Goal: Information Seeking & Learning: Learn about a topic

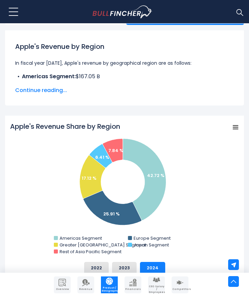
scroll to position [176, 0]
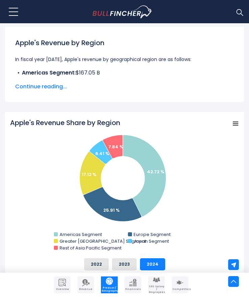
click at [36, 86] on span "Continue reading..." at bounding box center [124, 86] width 219 height 8
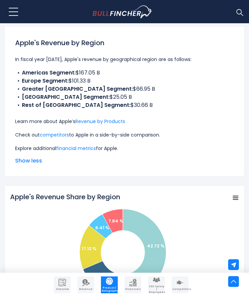
drag, startPoint x: 23, startPoint y: 74, endPoint x: 133, endPoint y: 108, distance: 115.0
click at [133, 108] on ul "Americas Segment: $167.05 B Europe Segment: $101.33 B Greater China Segment: $6…" at bounding box center [124, 89] width 219 height 40
copy ul "Americas Segment: $167.05 B Europe Segment: $101.33 B Greater China Segment: $6…"
click at [92, 122] on link "Revenue by Products" at bounding box center [100, 121] width 50 height 7
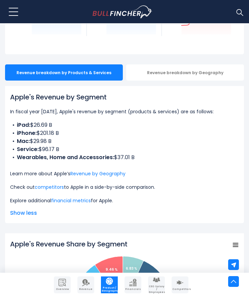
drag, startPoint x: 56, startPoint y: 141, endPoint x: 28, endPoint y: 128, distance: 31.0
click at [28, 128] on ul "iPad: $26.69 B iPhone: $201.18 B Mac: $29.98 B Service: $96.17 B Wearables, Hom…" at bounding box center [124, 141] width 229 height 40
click at [28, 100] on h1 "Apple's Revenue by Segment" at bounding box center [124, 97] width 229 height 10
drag, startPoint x: 43, startPoint y: 121, endPoint x: 63, endPoint y: 129, distance: 20.9
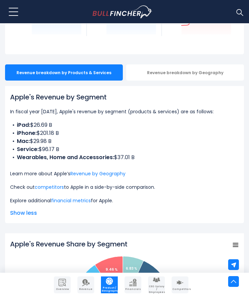
click at [56, 126] on div "Apple's Revenue by Segment In fiscal year [DATE], Apple's revenue by segment (p…" at bounding box center [124, 148] width 229 height 112
drag, startPoint x: 112, startPoint y: 154, endPoint x: 134, endPoint y: 156, distance: 22.3
click at [134, 156] on li "Wearables, Home and Accessories: $37.01 B" at bounding box center [124, 157] width 229 height 8
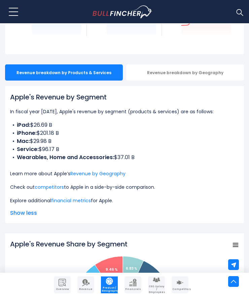
drag, startPoint x: 133, startPoint y: 155, endPoint x: 11, endPoint y: 109, distance: 130.3
click at [11, 109] on div "Apple's Revenue by Segment In fiscal year [DATE], Apple's revenue by segment (p…" at bounding box center [124, 148] width 229 height 112
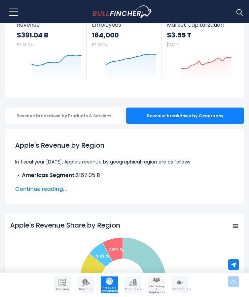
scroll to position [68, 0]
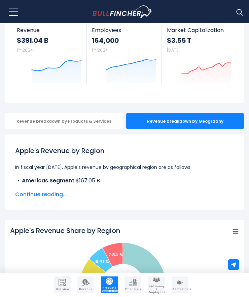
click at [61, 194] on span "Continue reading..." at bounding box center [124, 194] width 219 height 8
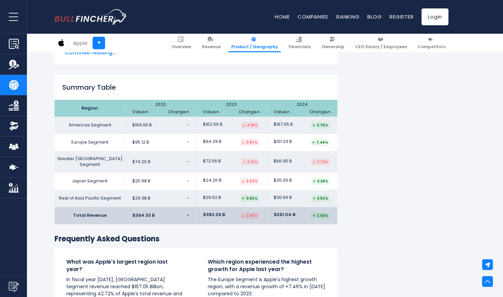
scroll to position [1111, 0]
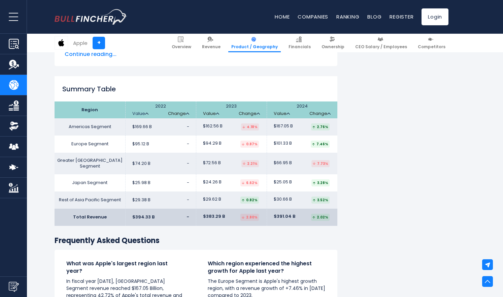
click at [147, 115] on link "Value" at bounding box center [140, 114] width 16 height 6
click at [178, 116] on link "Change" at bounding box center [178, 114] width 21 height 6
click at [181, 111] on link "Change" at bounding box center [178, 114] width 21 height 6
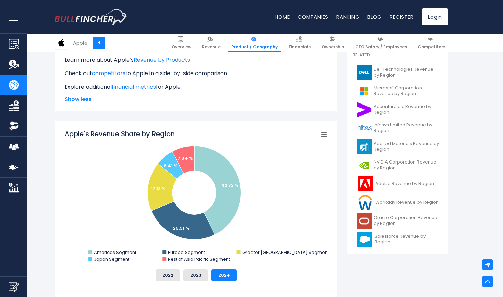
scroll to position [0, 0]
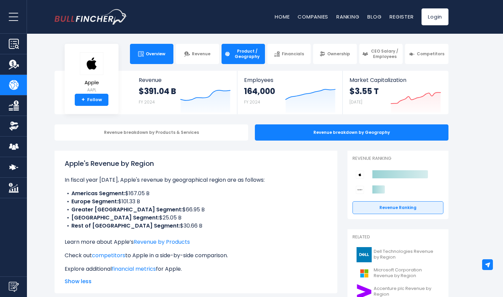
click at [158, 57] on link "Overview" at bounding box center [151, 54] width 43 height 20
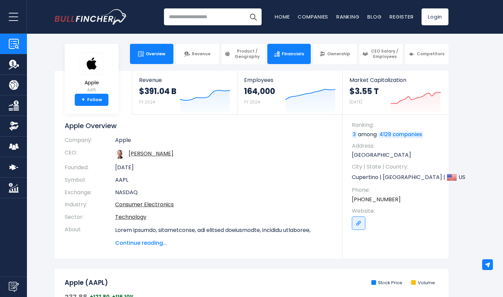
click at [300, 58] on link "Financials" at bounding box center [288, 54] width 43 height 20
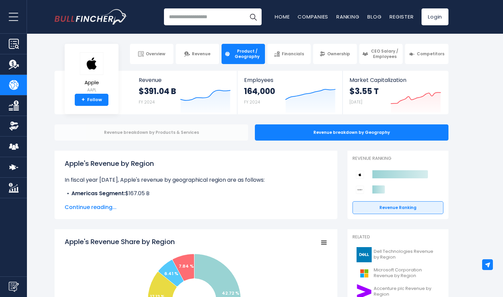
click at [213, 135] on div "Revenue breakdown by Products & Services" at bounding box center [152, 132] width 194 height 16
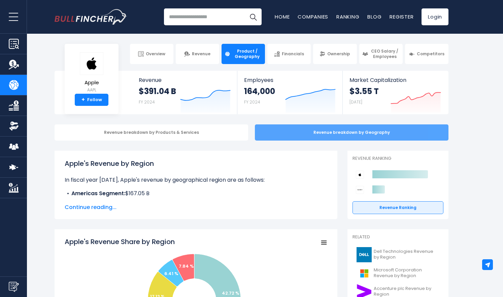
click at [319, 134] on div "Revenue breakdown by Geography" at bounding box center [352, 132] width 194 height 16
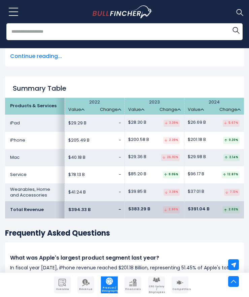
scroll to position [1081, 0]
